Goal: Transaction & Acquisition: Purchase product/service

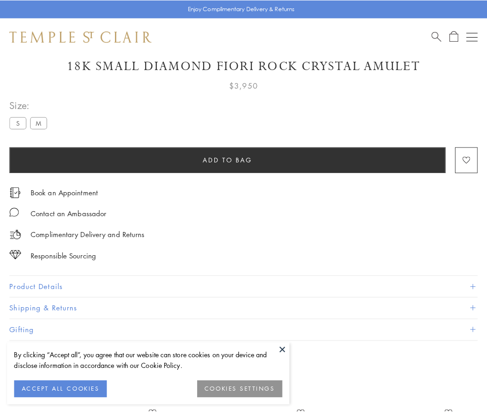
scroll to position [28, 0]
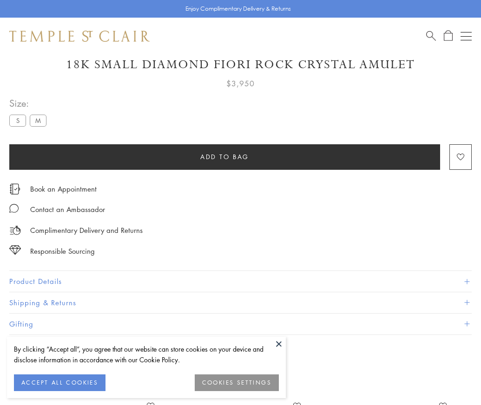
click at [224, 156] on span "Add to bag" at bounding box center [224, 157] width 49 height 10
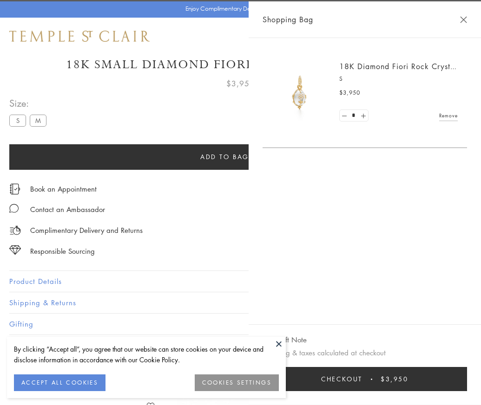
click at [465, 386] on button "Checkout $3,950" at bounding box center [364, 379] width 204 height 24
